Goal: Task Accomplishment & Management: Complete application form

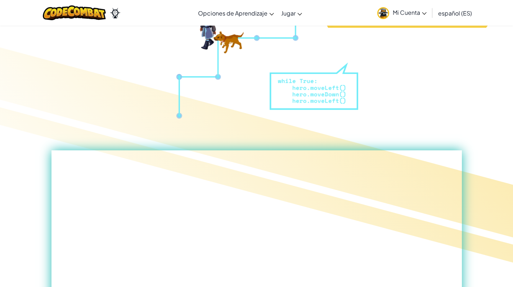
scroll to position [324, 0]
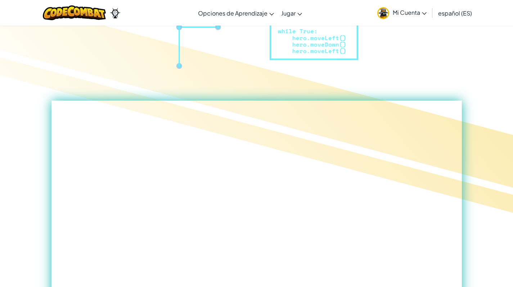
click at [283, 19] on link "Mi Cuenta" at bounding box center [402, 12] width 57 height 23
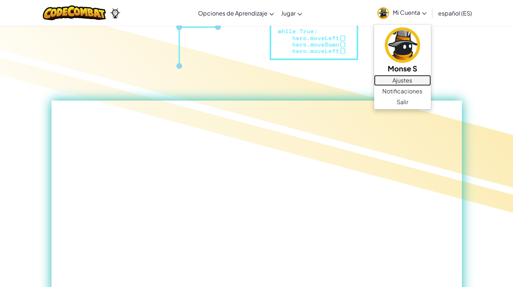
click at [283, 77] on link "Ajustes" at bounding box center [402, 80] width 57 height 11
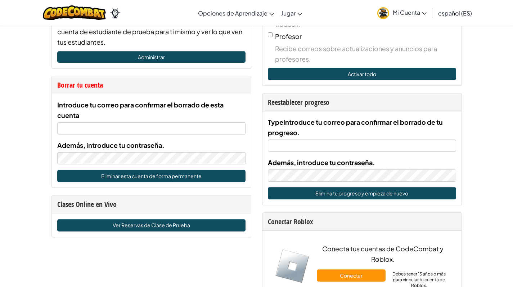
scroll to position [396, 0]
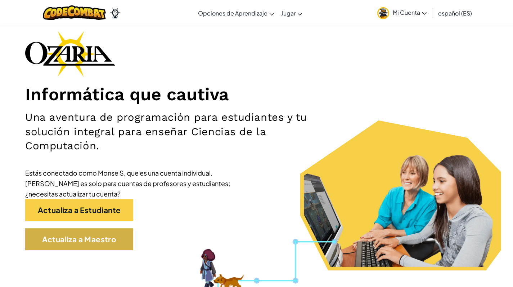
scroll to position [72, 0]
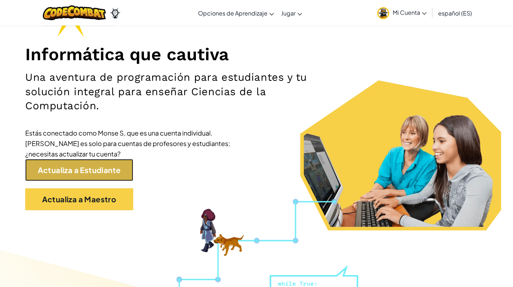
click at [110, 180] on link "Actualiza a Estudiante" at bounding box center [79, 170] width 108 height 22
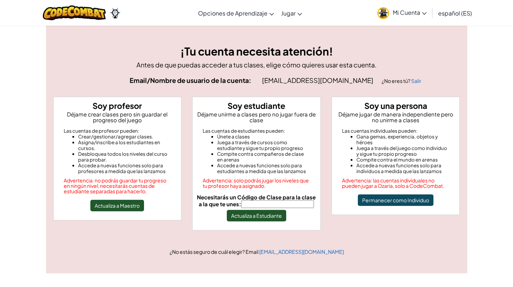
paste input "BurnZooThink"
type input "BurnZooThink"
click at [257, 211] on button "Actualiza a Estudiante" at bounding box center [256, 216] width 59 height 12
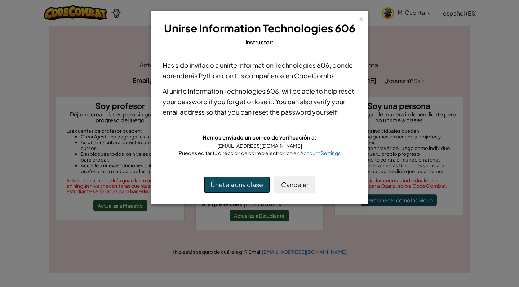
click at [261, 187] on button "Únete a una clase" at bounding box center [237, 184] width 66 height 17
